Goal: Information Seeking & Learning: Learn about a topic

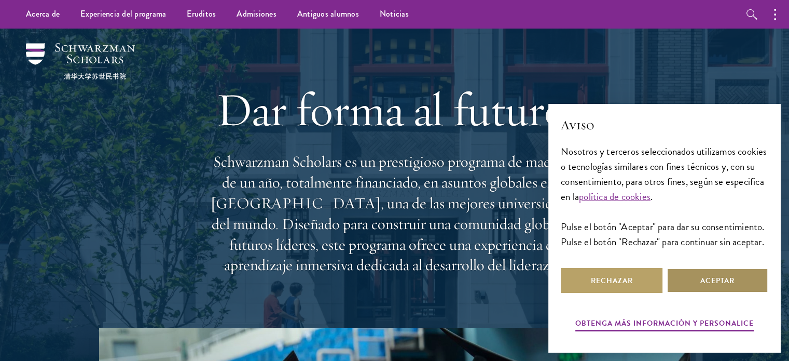
click at [693, 283] on button "Aceptar" at bounding box center [718, 280] width 102 height 25
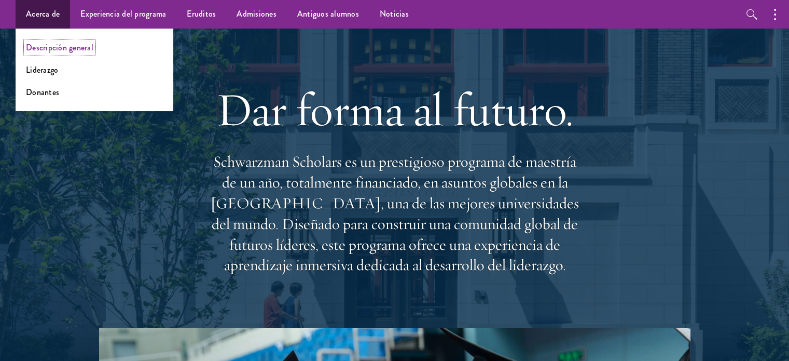
click at [46, 49] on font "Descripción general" at bounding box center [59, 48] width 67 height 12
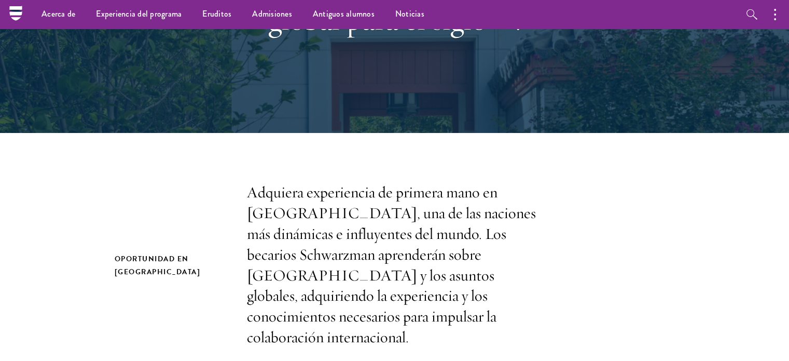
scroll to position [125, 0]
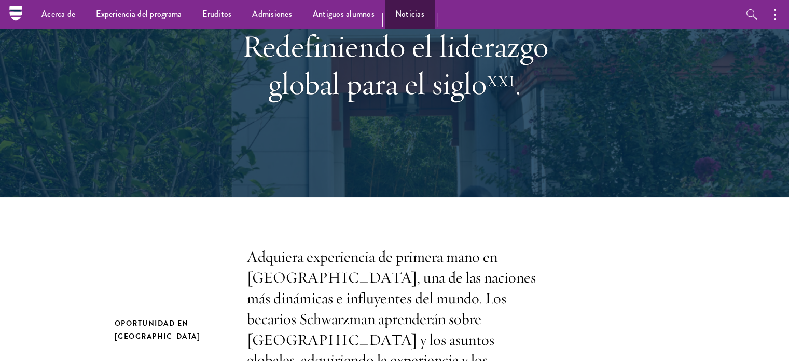
click at [400, 18] on font "Noticias" at bounding box center [409, 14] width 29 height 12
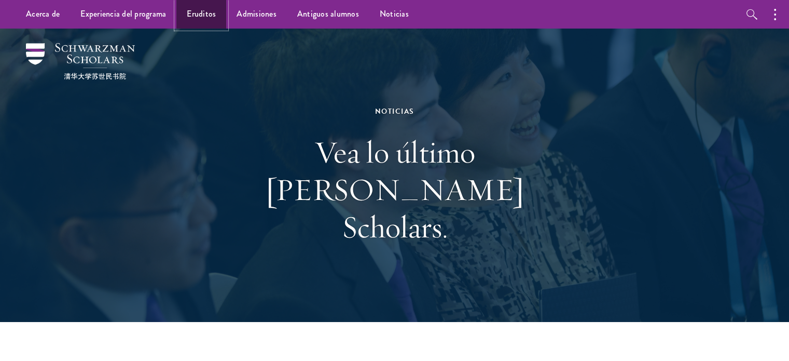
click at [216, 12] on link "Eruditos" at bounding box center [201, 14] width 50 height 29
